Goal: Transaction & Acquisition: Purchase product/service

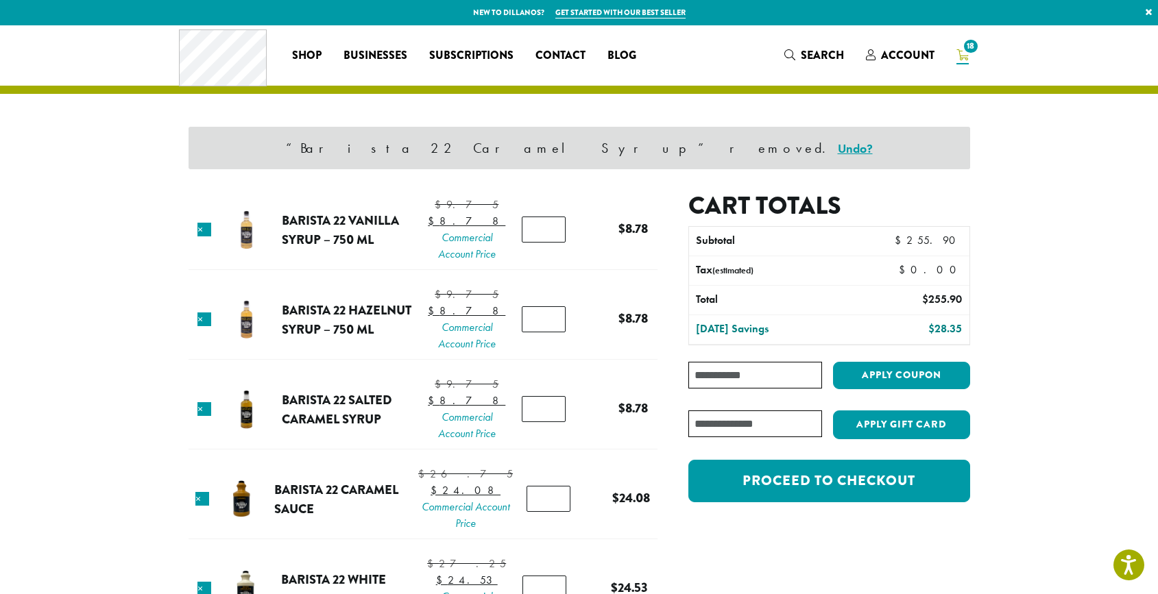
type input "*"
click at [549, 236] on input "*" at bounding box center [544, 230] width 44 height 26
type input "*"
click at [548, 332] on input "*" at bounding box center [544, 319] width 44 height 26
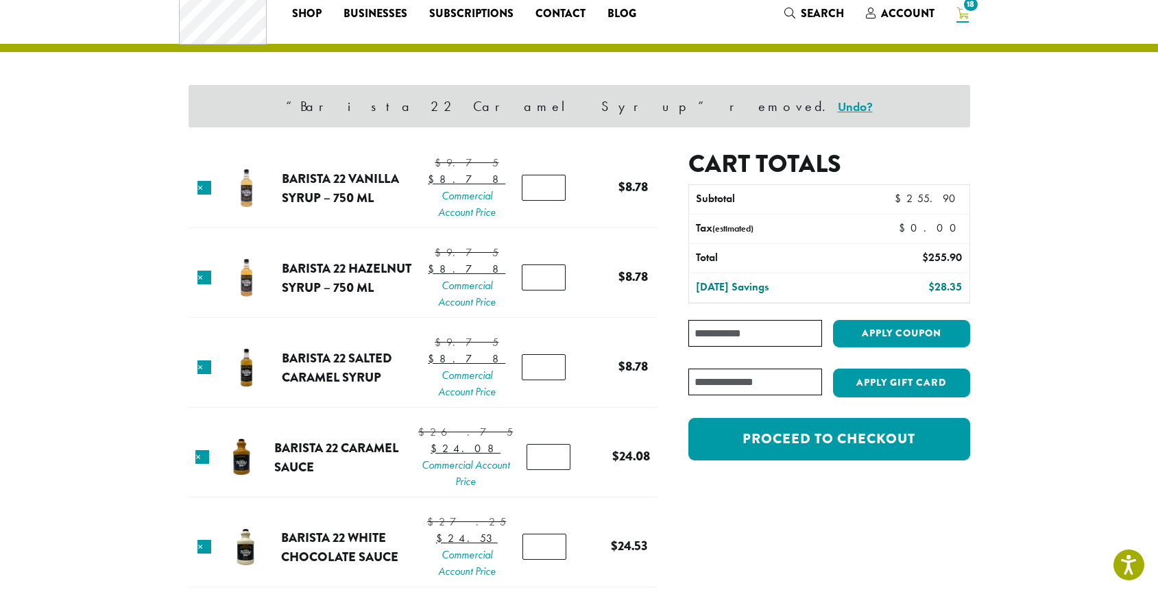
scroll to position [44, 0]
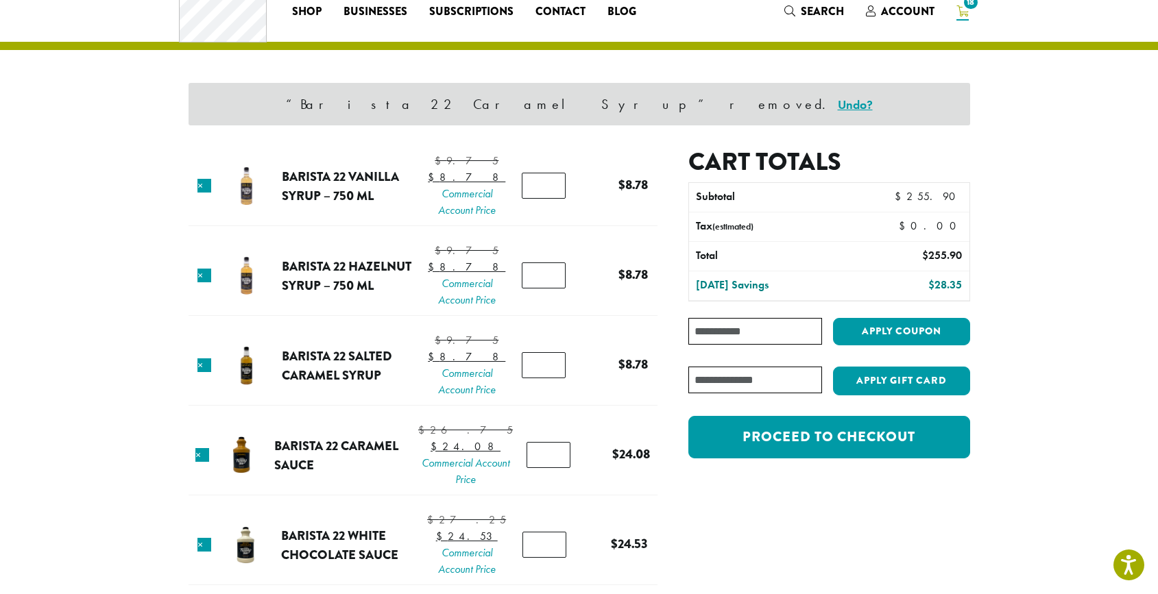
click at [548, 378] on input "*" at bounding box center [544, 365] width 44 height 26
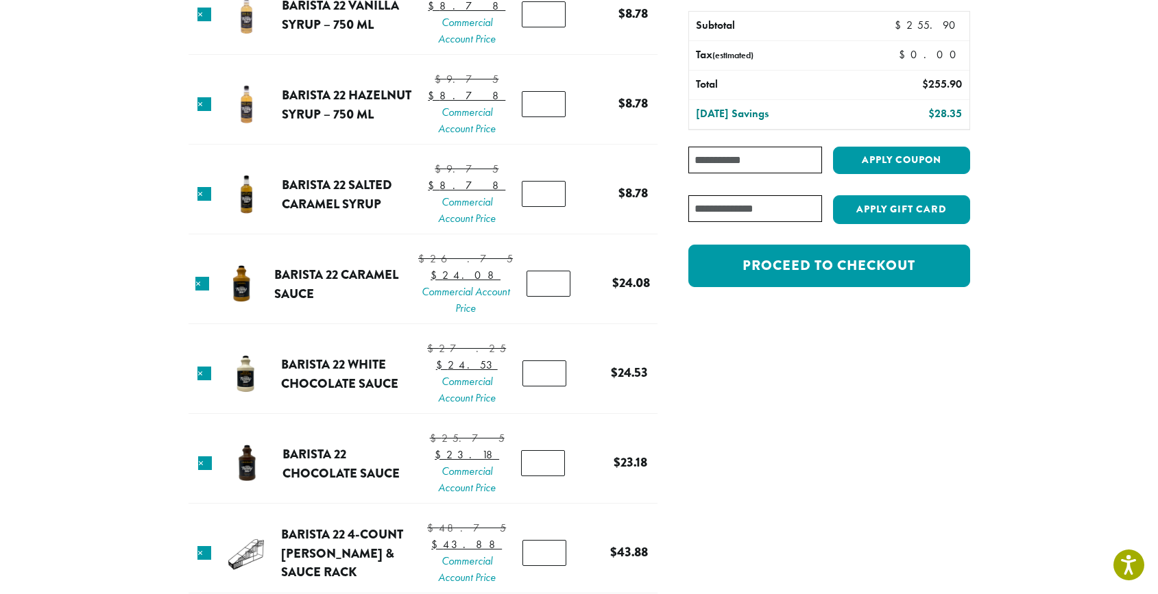
scroll to position [221, 0]
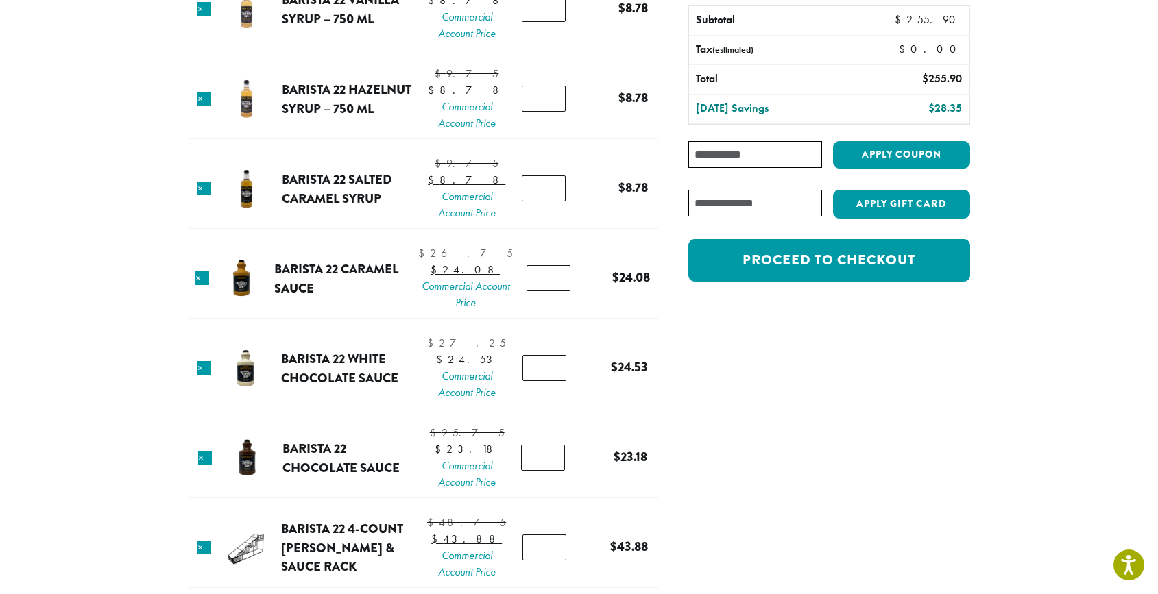
type input "*"
click at [549, 202] on input "*" at bounding box center [544, 188] width 44 height 26
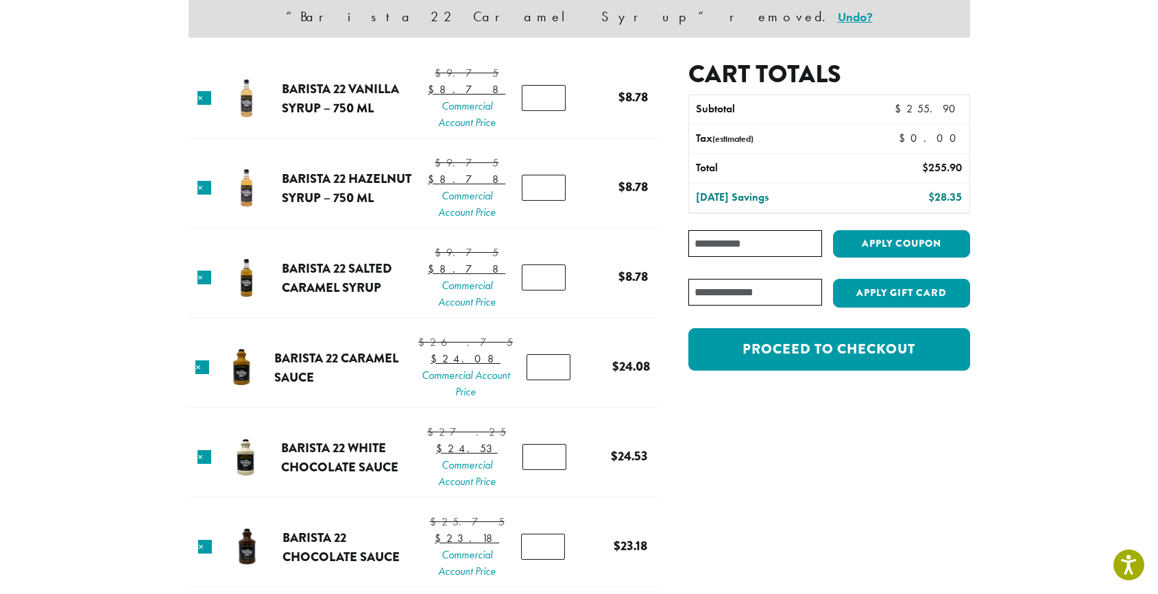
scroll to position [127, 0]
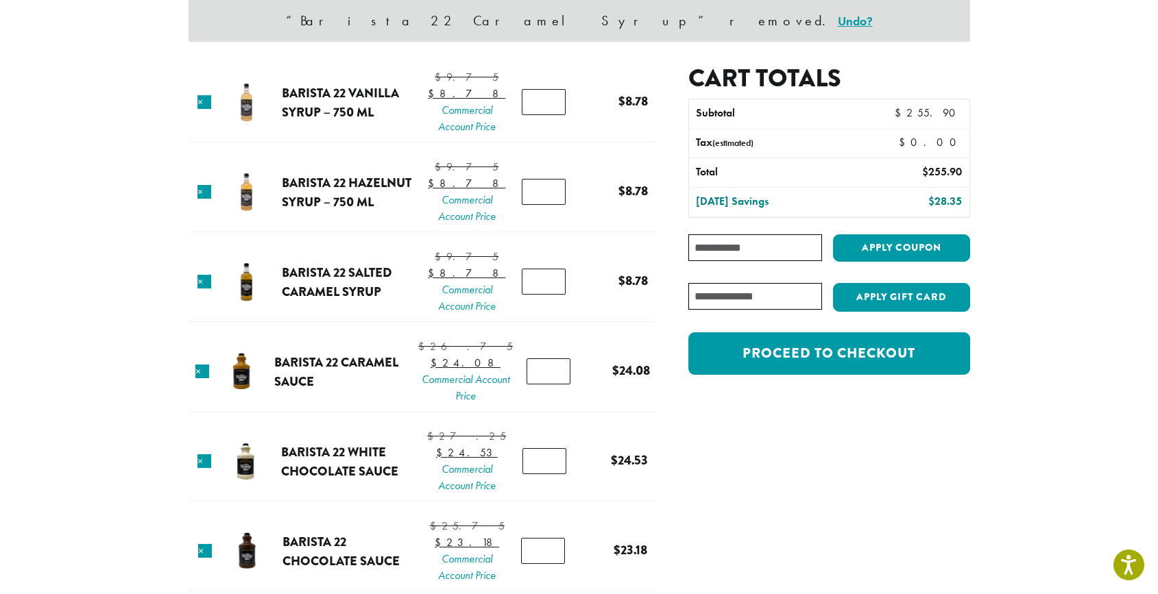
type input "*"
click at [548, 205] on input "*" at bounding box center [544, 192] width 44 height 26
type input "*"
click at [548, 115] on input "*" at bounding box center [544, 102] width 44 height 26
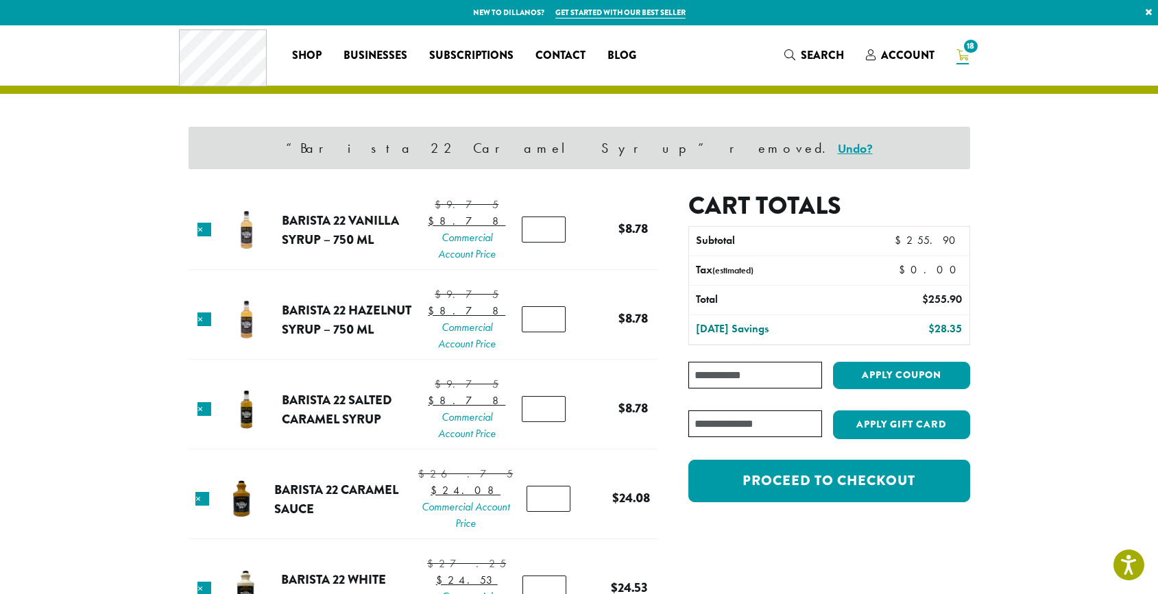
scroll to position [0, 0]
click at [502, 185] on div "“Barista 22 Caramel Syrup” removed. Undo?" at bounding box center [578, 159] width 781 height 64
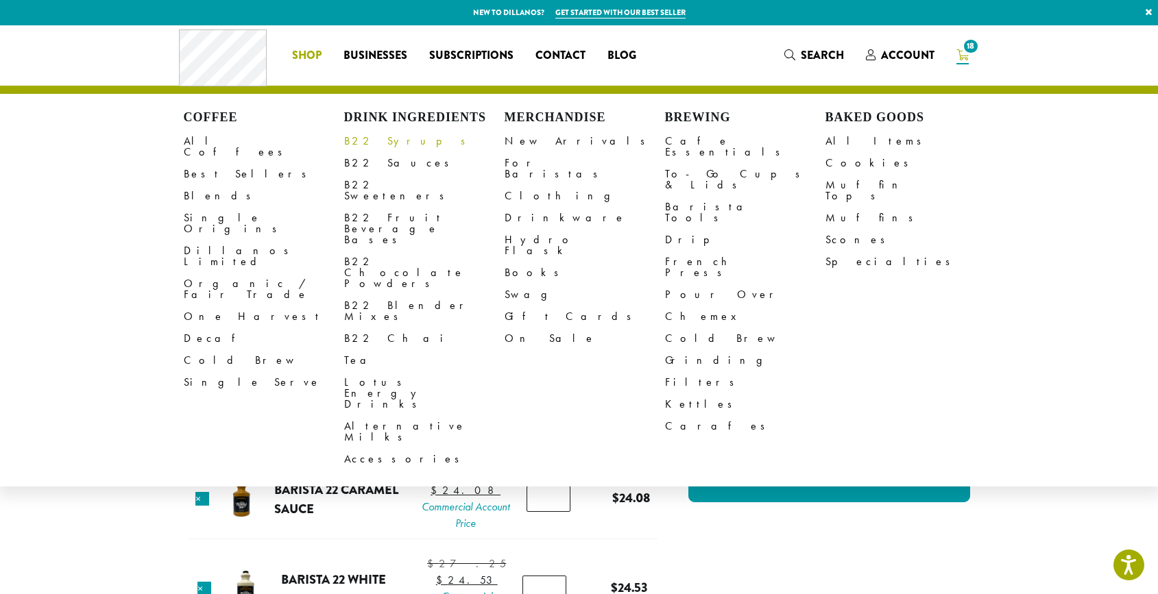
click at [376, 139] on link "B22 Syrups" at bounding box center [424, 141] width 160 height 22
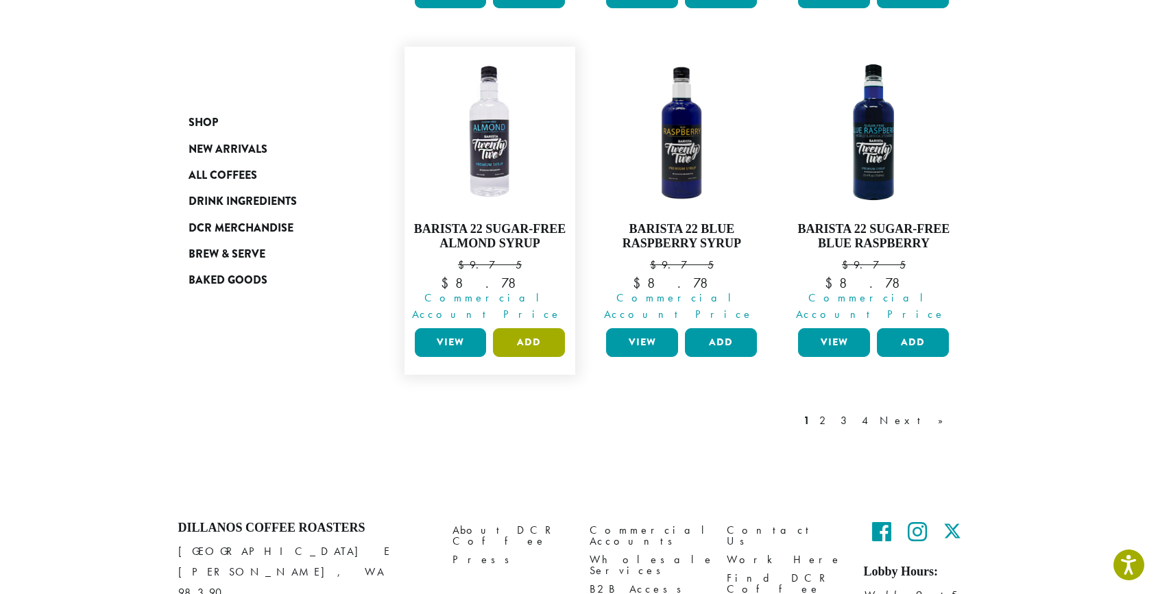
scroll to position [1310, 0]
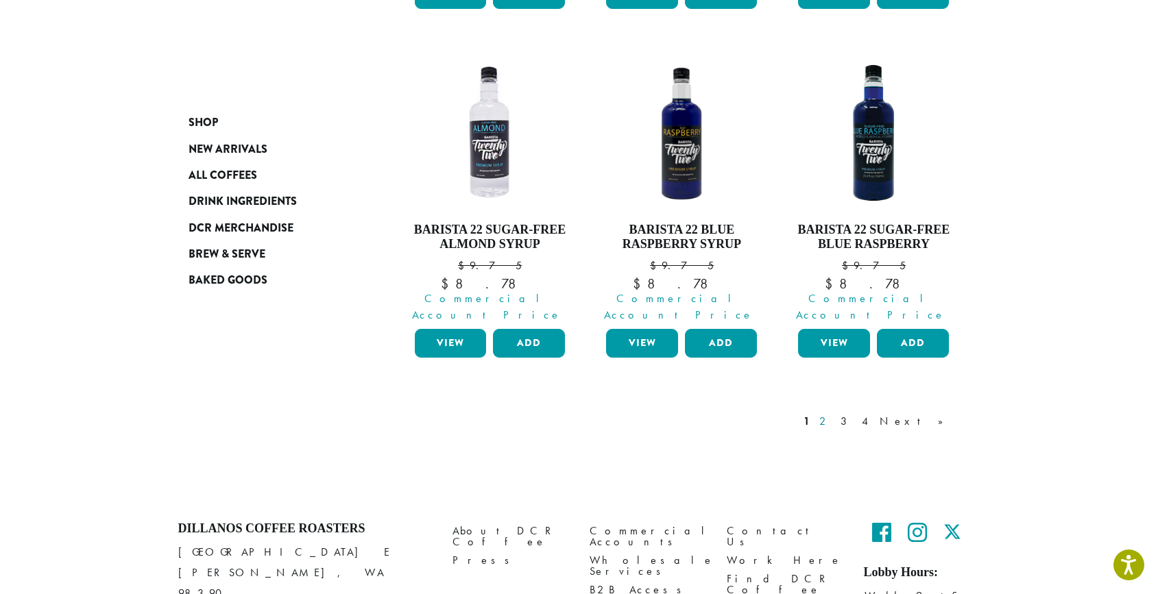
click at [833, 413] on link "2" at bounding box center [824, 421] width 17 height 16
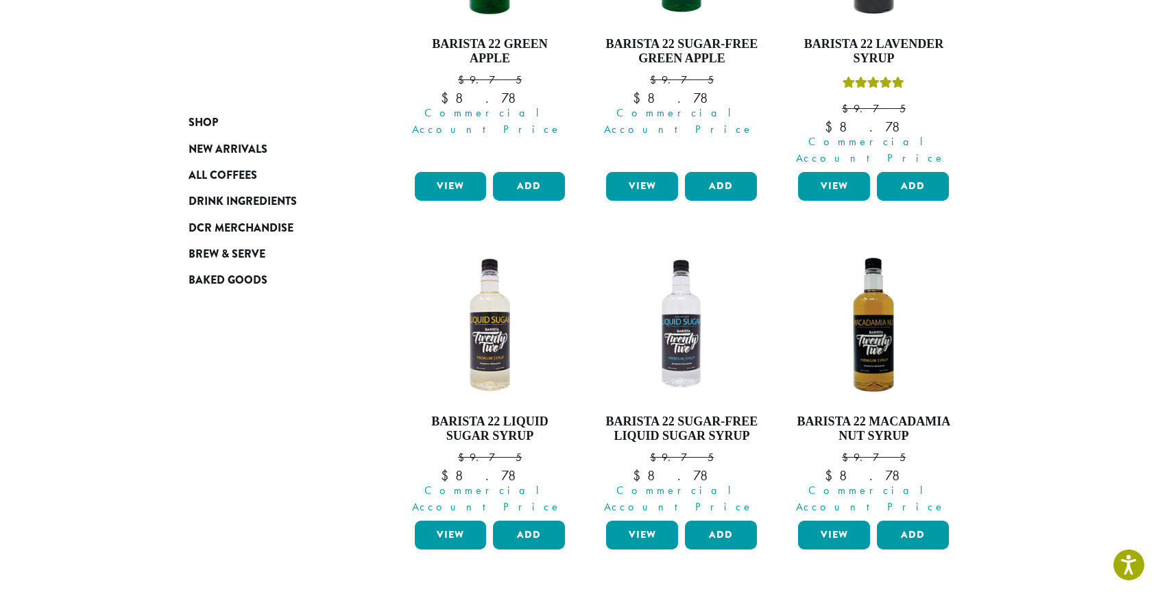
scroll to position [1099, 0]
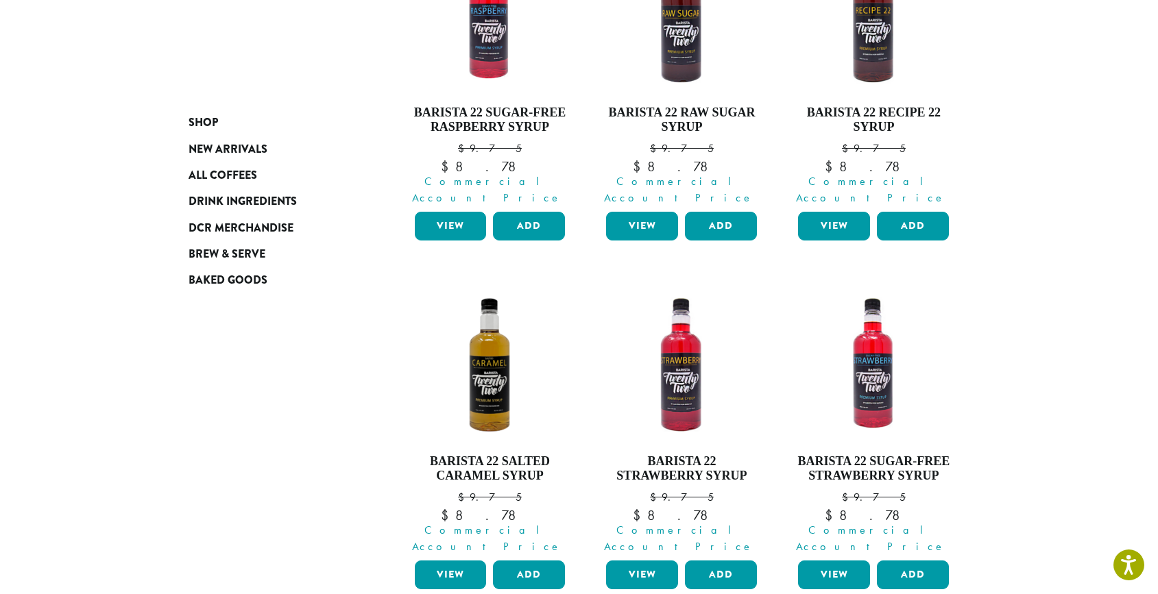
scroll to position [1048, 0]
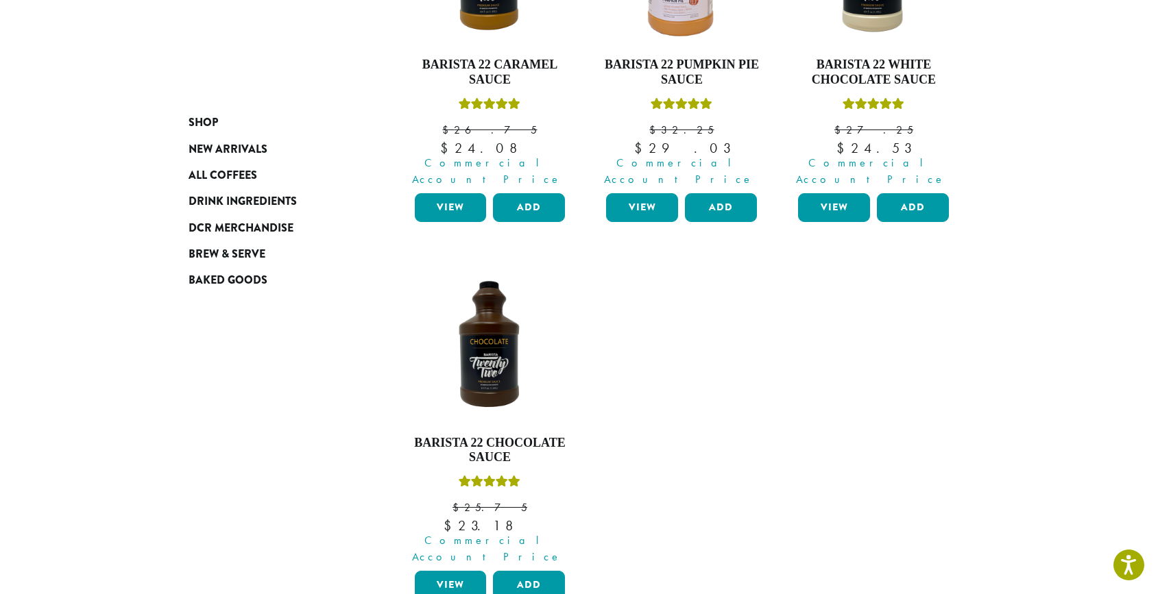
scroll to position [744, 0]
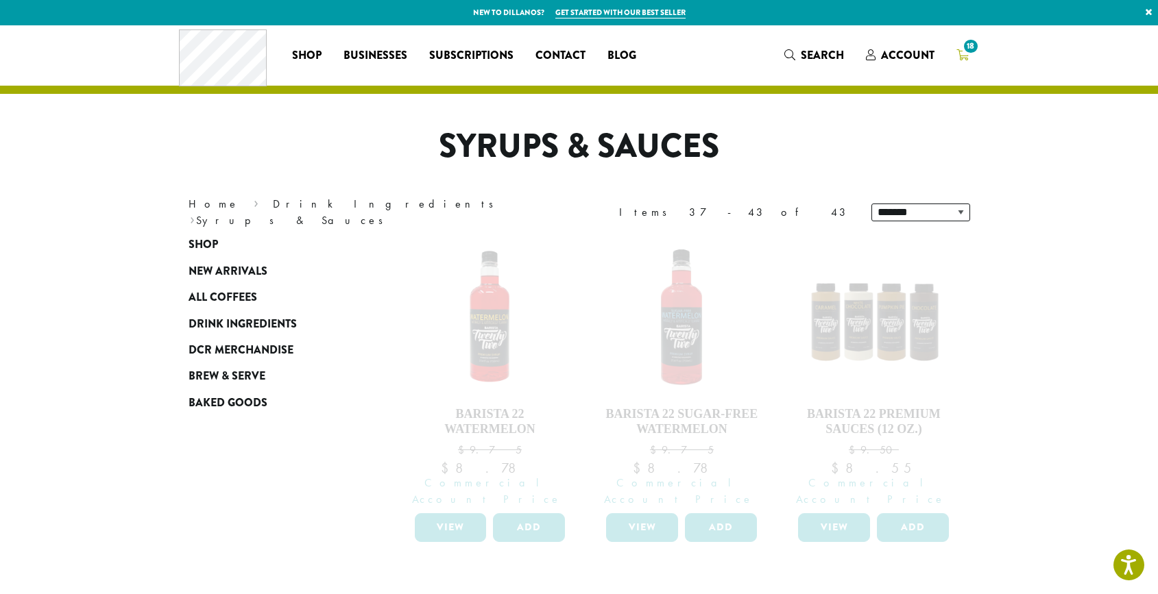
click at [969, 47] on span "18" at bounding box center [970, 46] width 19 height 19
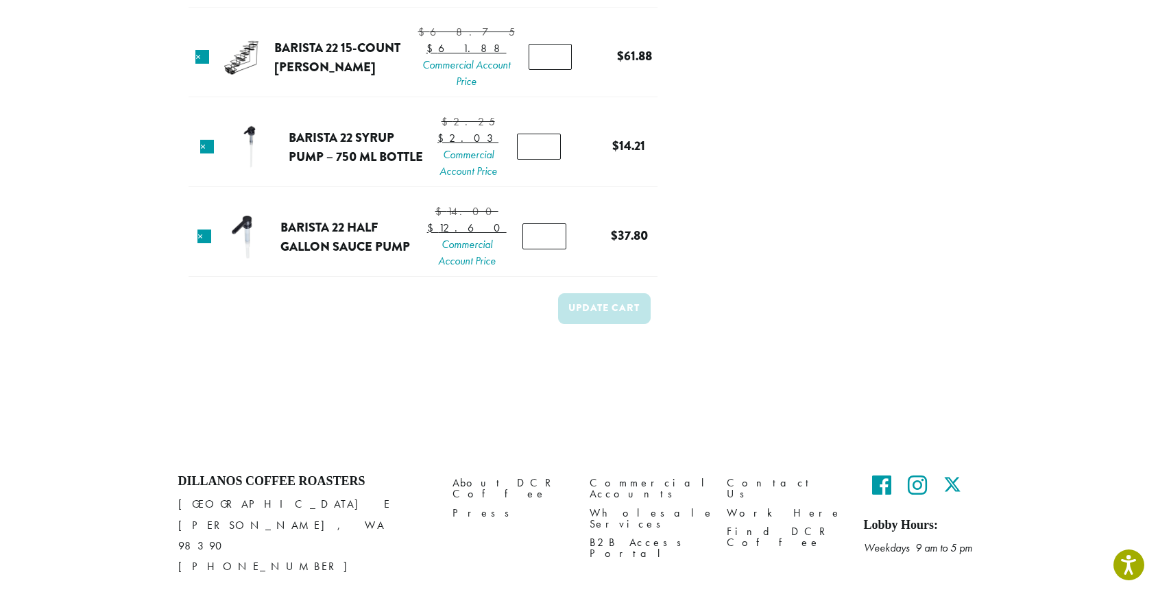
scroll to position [742, 0]
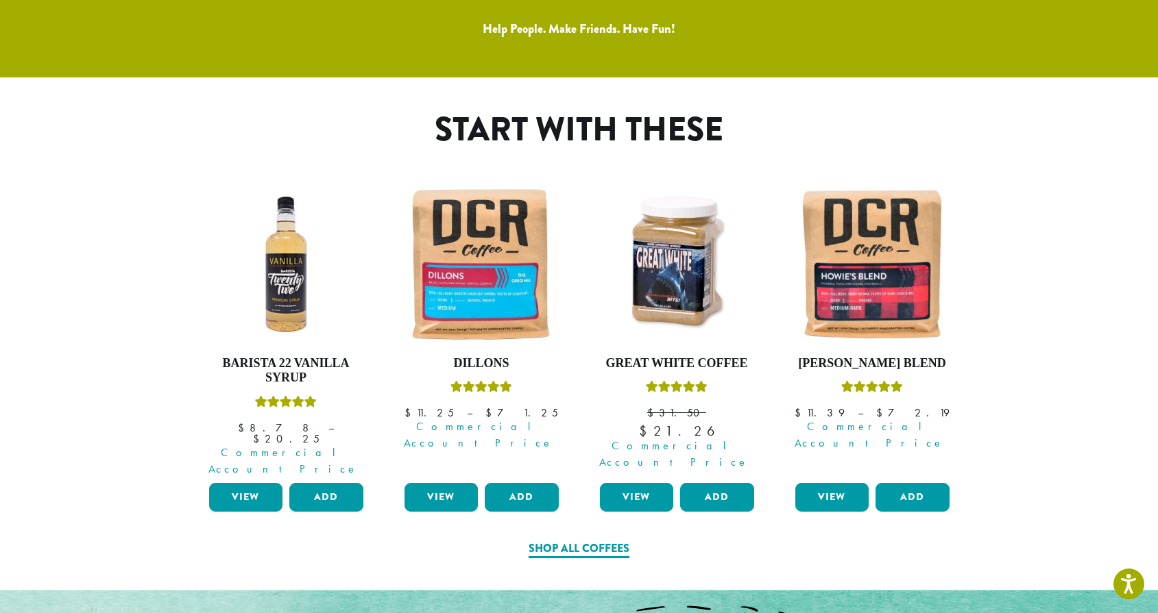
scroll to position [644, 0]
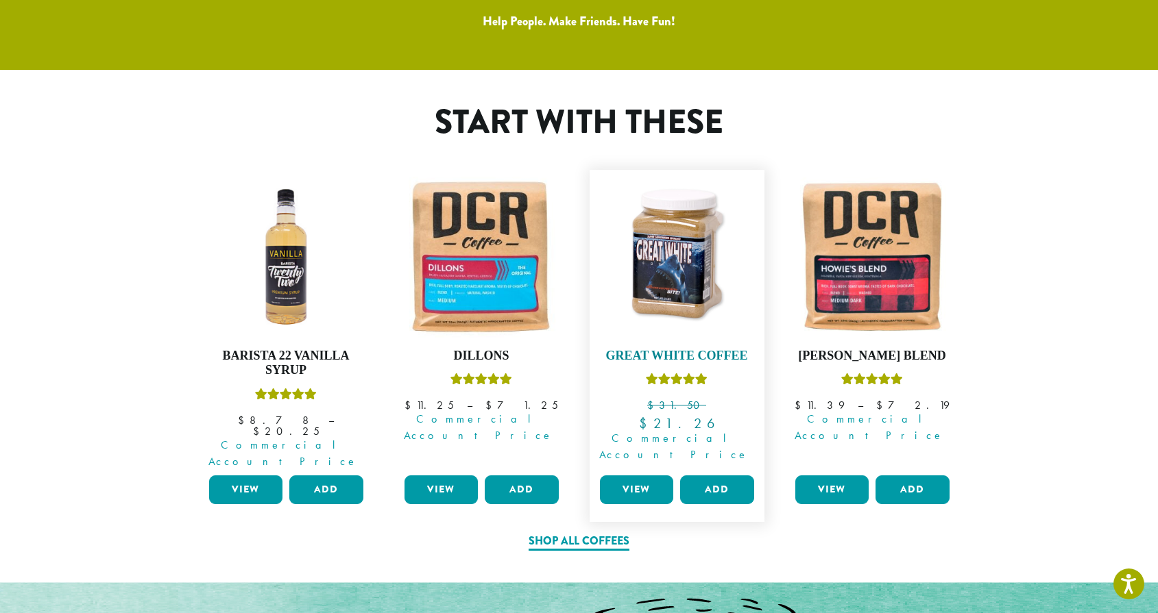
click at [659, 302] on img at bounding box center [676, 257] width 161 height 161
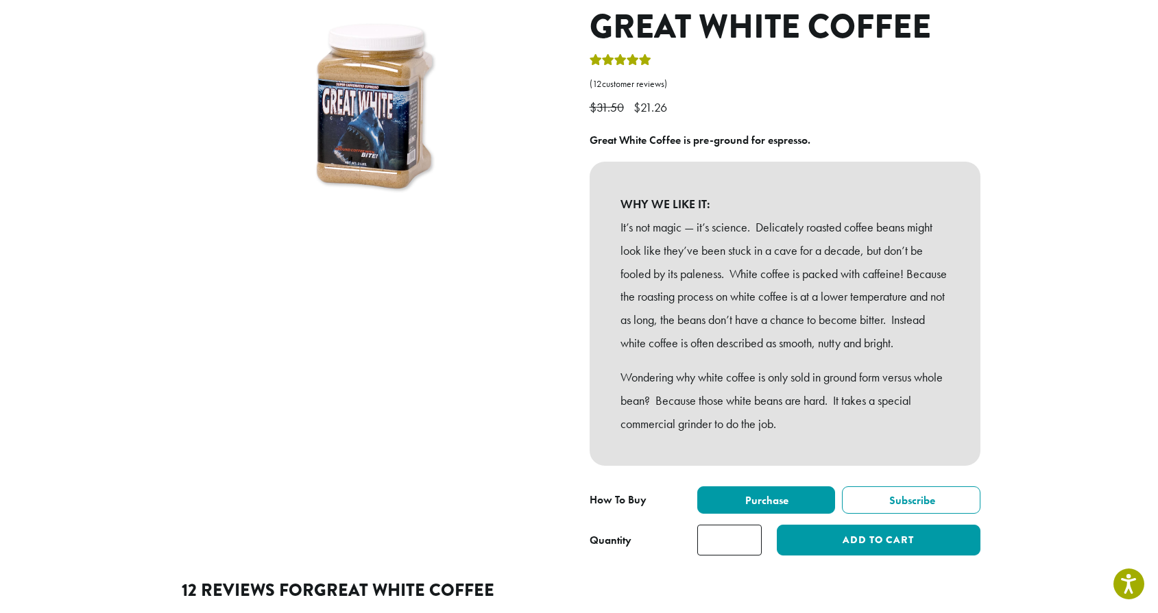
scroll to position [149, 0]
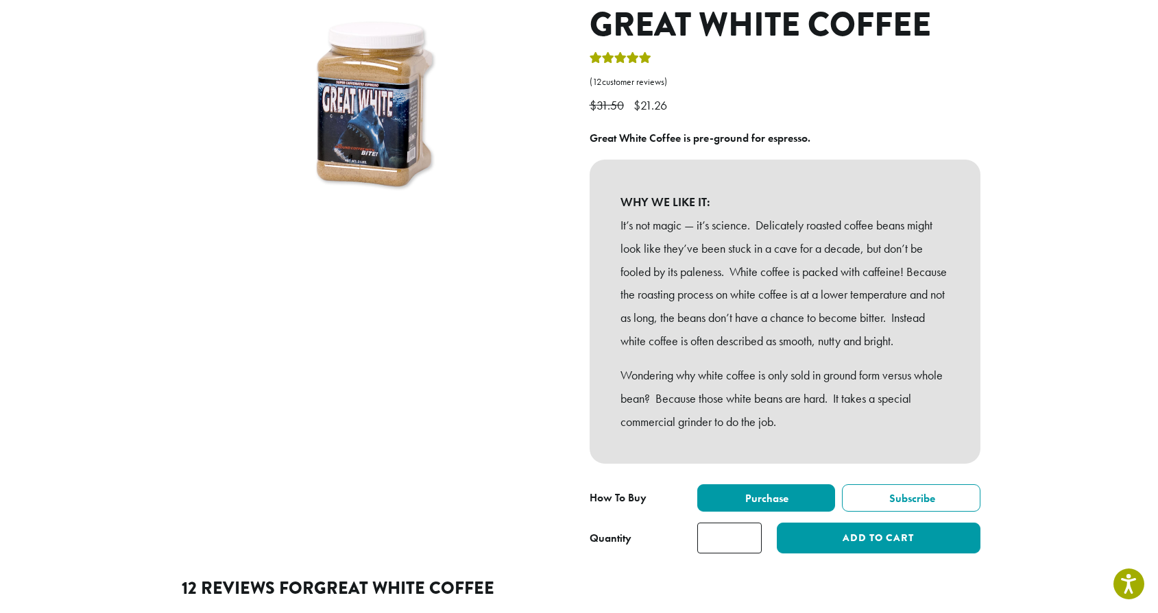
click at [849, 123] on div "Great White Coffee ( 12 customer reviews) $ 31.50 Original price was: $31.50. $…" at bounding box center [784, 285] width 411 height 560
